Goal: Use online tool/utility: Utilize a website feature to perform a specific function

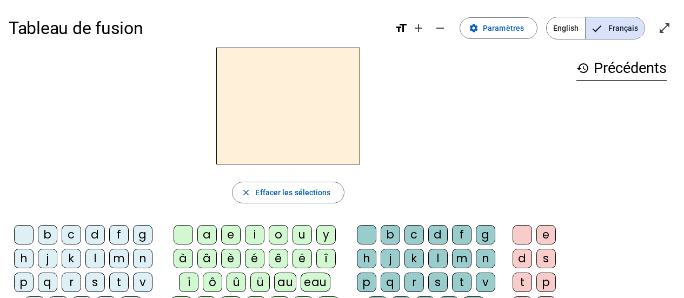
click at [96, 236] on div "d" at bounding box center [94, 234] width 19 height 19
click at [297, 239] on div "u" at bounding box center [301, 234] width 19 height 19
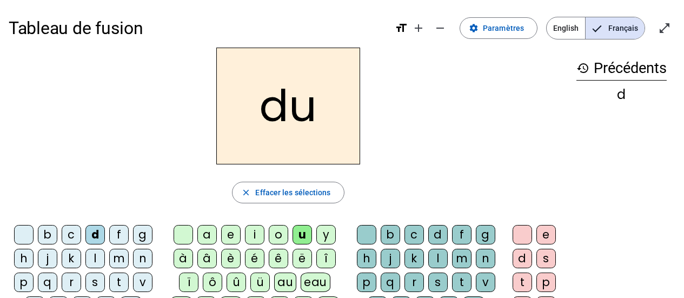
click at [408, 231] on div "c" at bounding box center [413, 234] width 19 height 19
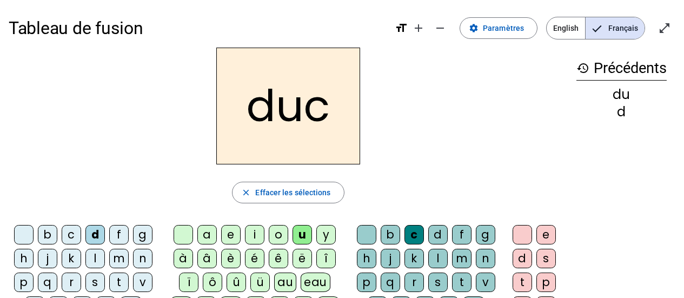
click at [361, 236] on div at bounding box center [366, 234] width 19 height 19
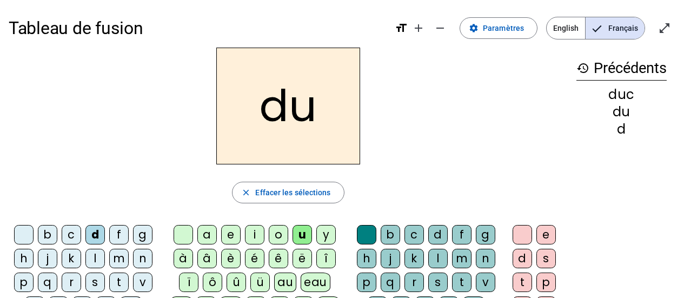
click at [234, 234] on div "e" at bounding box center [230, 234] width 19 height 19
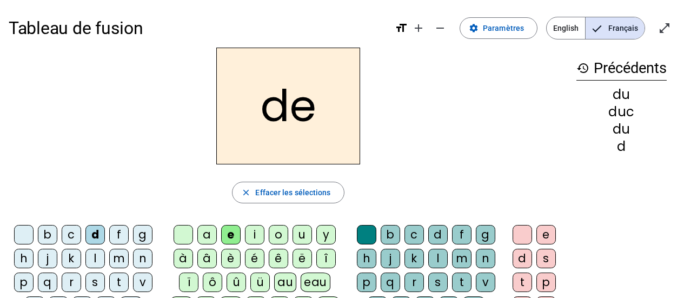
click at [142, 258] on div "n" at bounding box center [142, 258] width 19 height 19
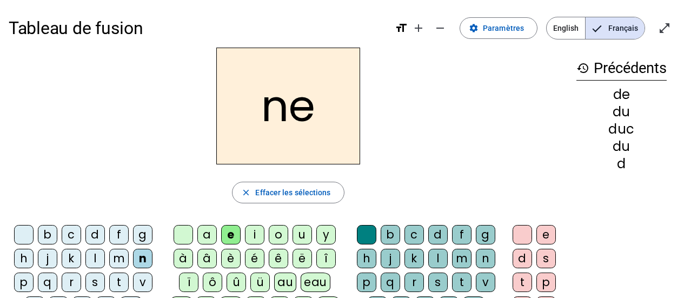
click at [115, 253] on div "m" at bounding box center [118, 258] width 19 height 19
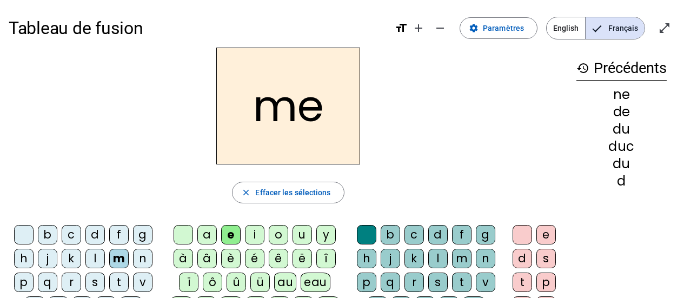
click at [96, 281] on div "s" at bounding box center [94, 281] width 19 height 19
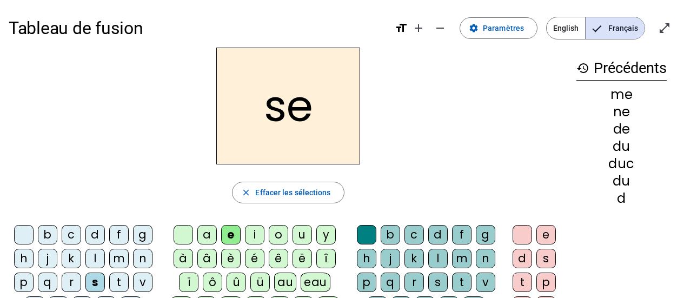
click at [302, 235] on div "u" at bounding box center [301, 234] width 19 height 19
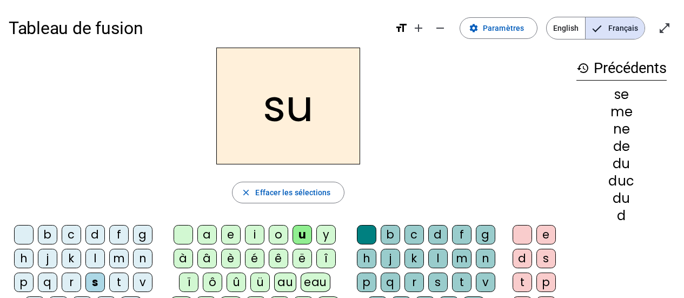
click at [94, 237] on div "d" at bounding box center [94, 234] width 19 height 19
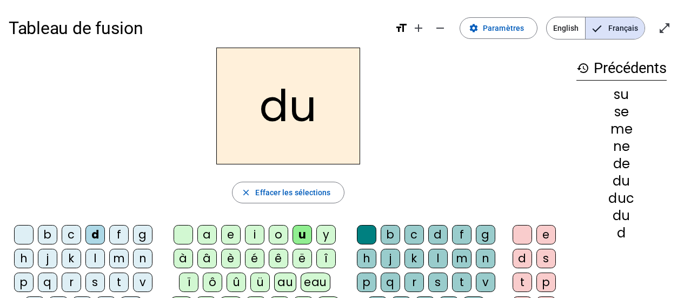
click at [96, 261] on div "l" at bounding box center [94, 258] width 19 height 19
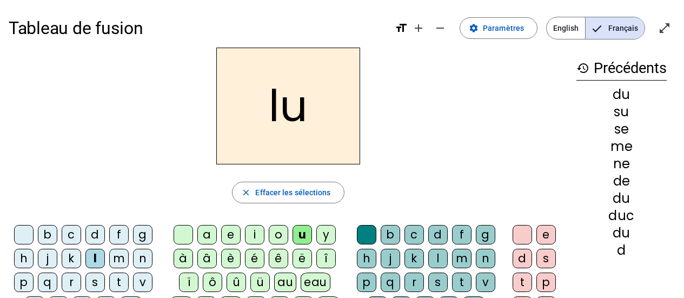
click at [207, 232] on div "a" at bounding box center [206, 234] width 19 height 19
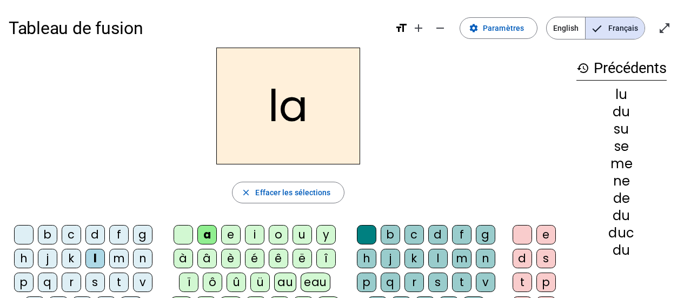
click at [72, 231] on div "c" at bounding box center [71, 234] width 19 height 19
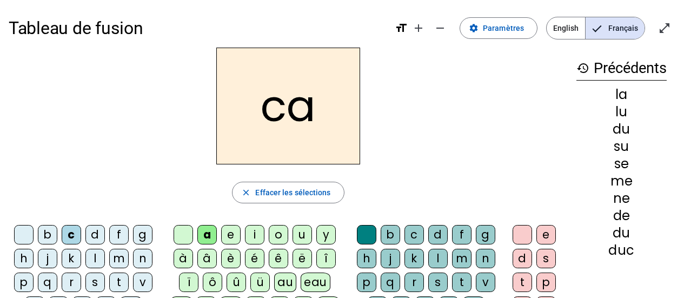
click at [94, 259] on div "l" at bounding box center [94, 258] width 19 height 19
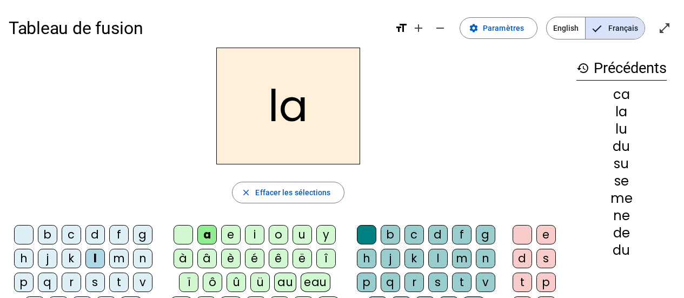
click at [414, 234] on div "c" at bounding box center [413, 234] width 19 height 19
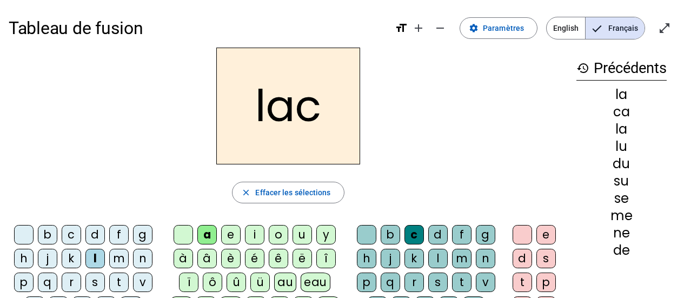
click at [121, 281] on div "t" at bounding box center [118, 281] width 19 height 19
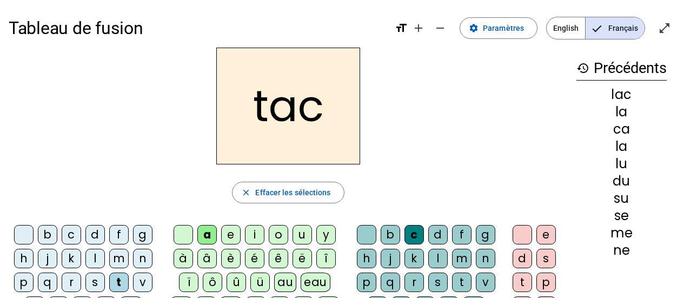
click at [46, 236] on div "b" at bounding box center [47, 234] width 19 height 19
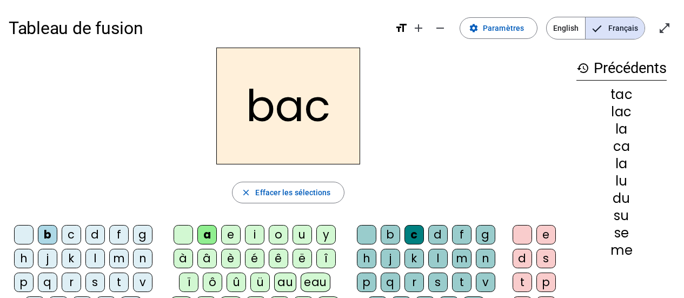
click at [95, 280] on div "s" at bounding box center [94, 281] width 19 height 19
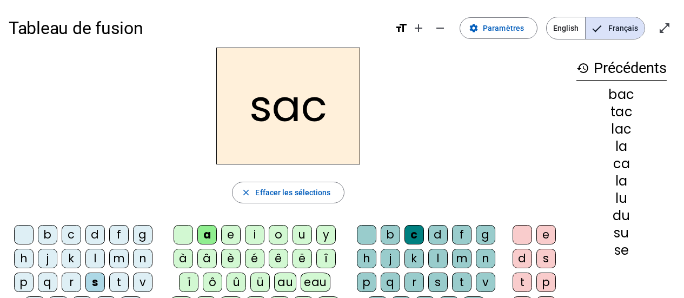
click at [230, 231] on div "e" at bounding box center [230, 234] width 19 height 19
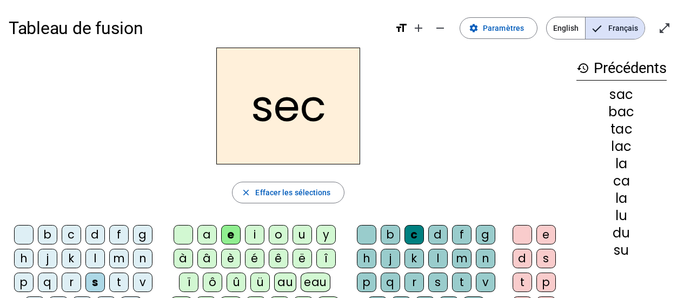
click at [437, 257] on div "l" at bounding box center [437, 258] width 19 height 19
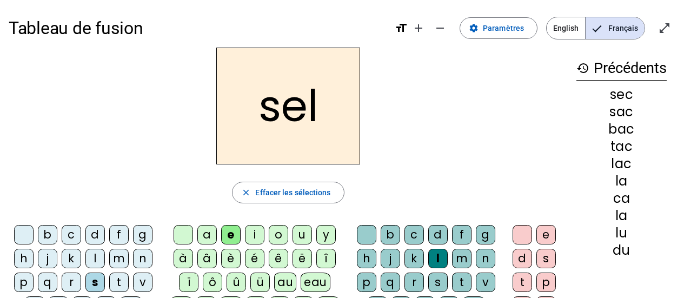
click at [277, 231] on div "o" at bounding box center [278, 234] width 19 height 19
